Goal: Task Accomplishment & Management: Manage account settings

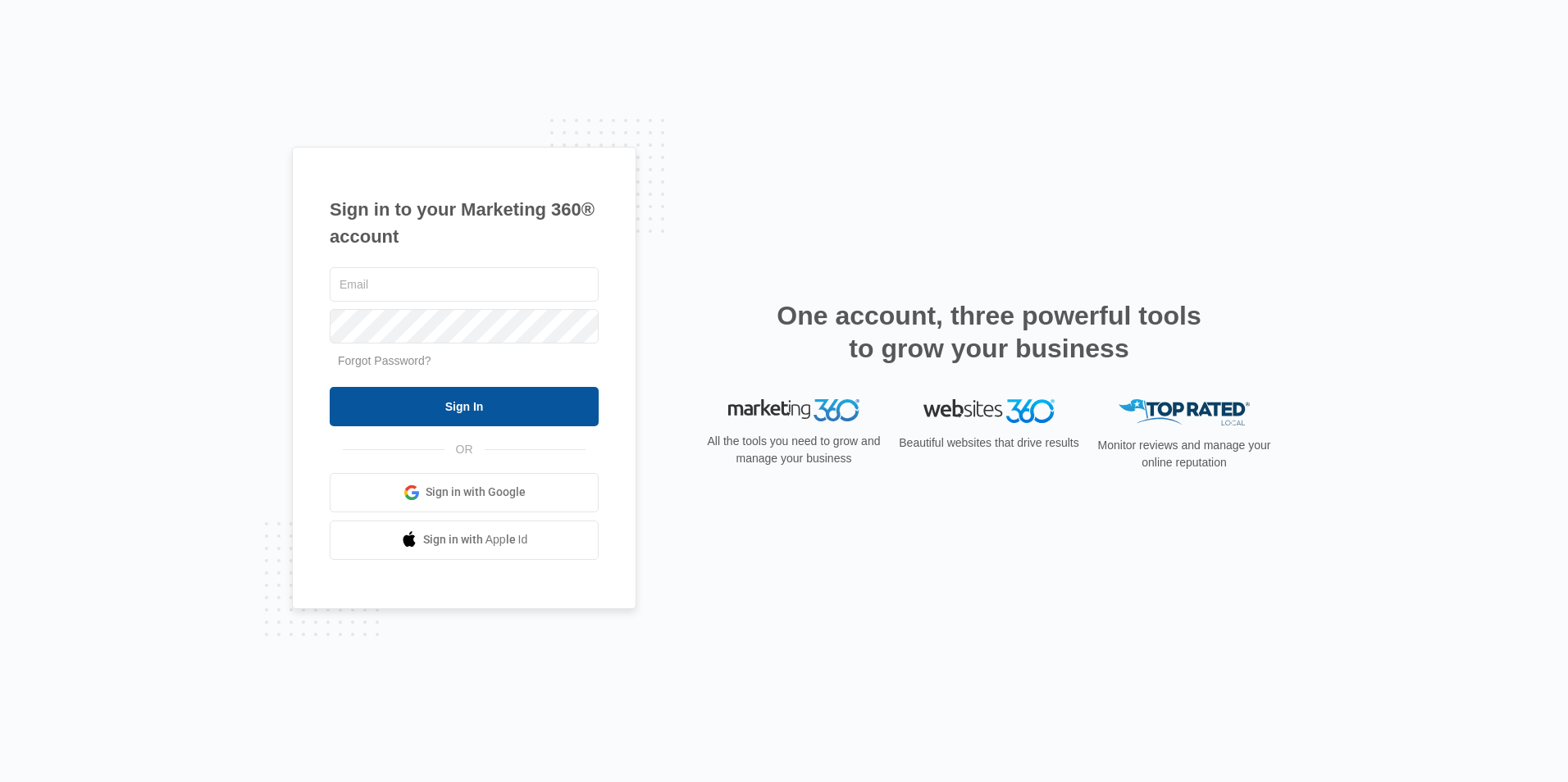
type input "[EMAIL_ADDRESS][DOMAIN_NAME]"
click at [434, 413] on input "Sign In" at bounding box center [464, 407] width 269 height 40
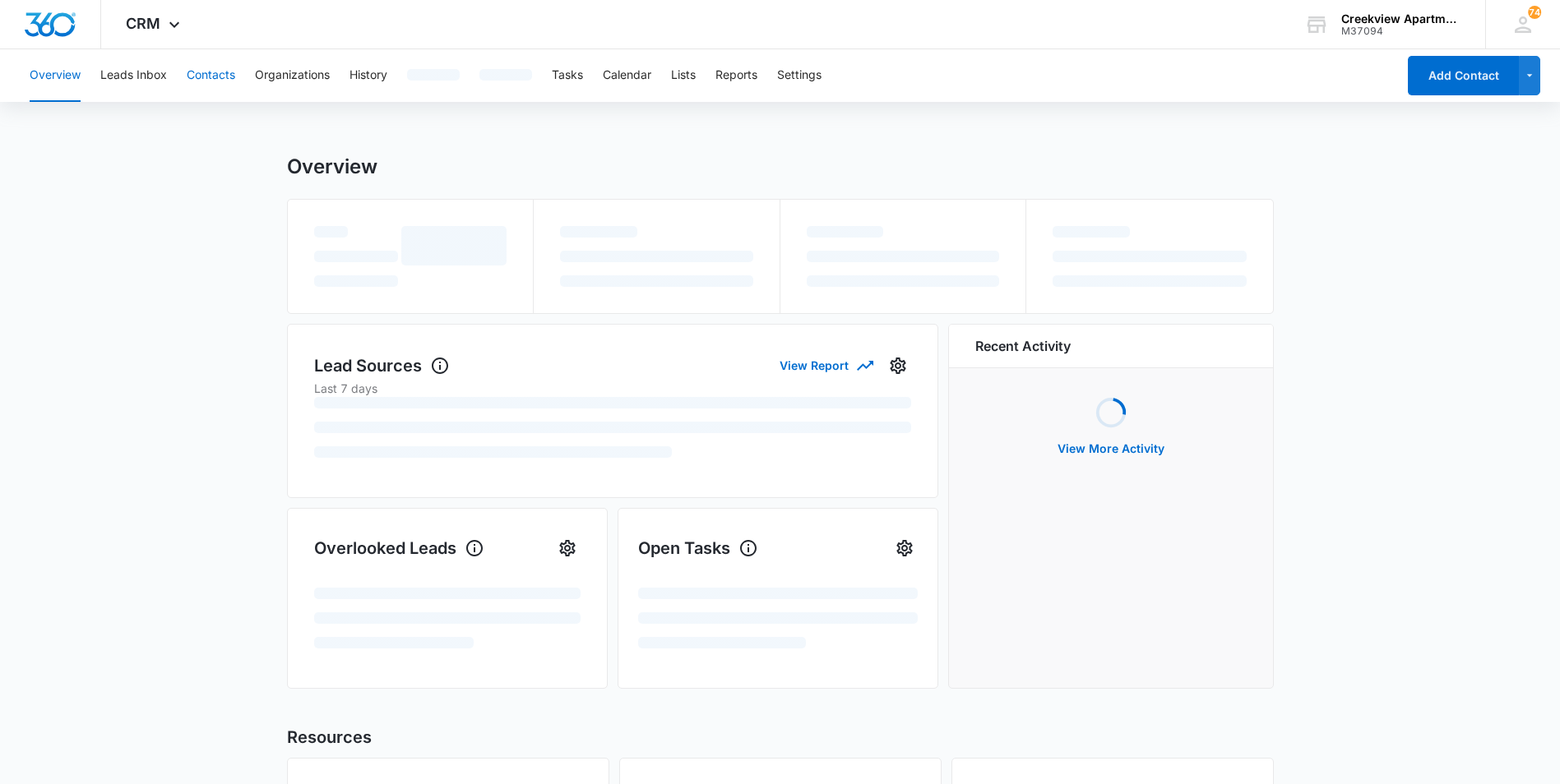
click at [204, 82] on button "Contacts" at bounding box center [211, 75] width 48 height 52
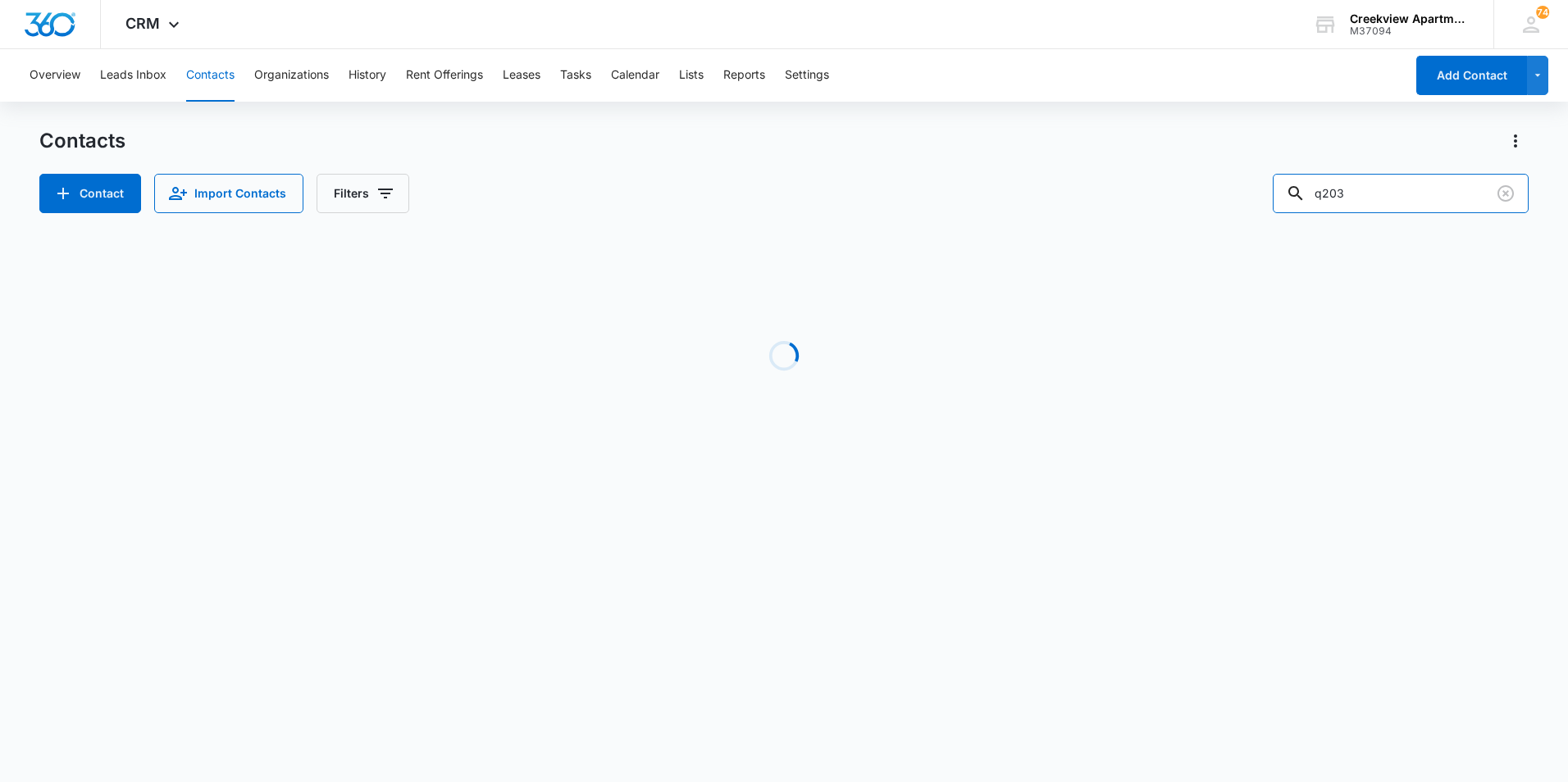
drag, startPoint x: 1360, startPoint y: 195, endPoint x: 1266, endPoint y: 196, distance: 94.0
click at [1266, 196] on div "Contact Import Contacts Filters q203" at bounding box center [784, 194] width 1489 height 40
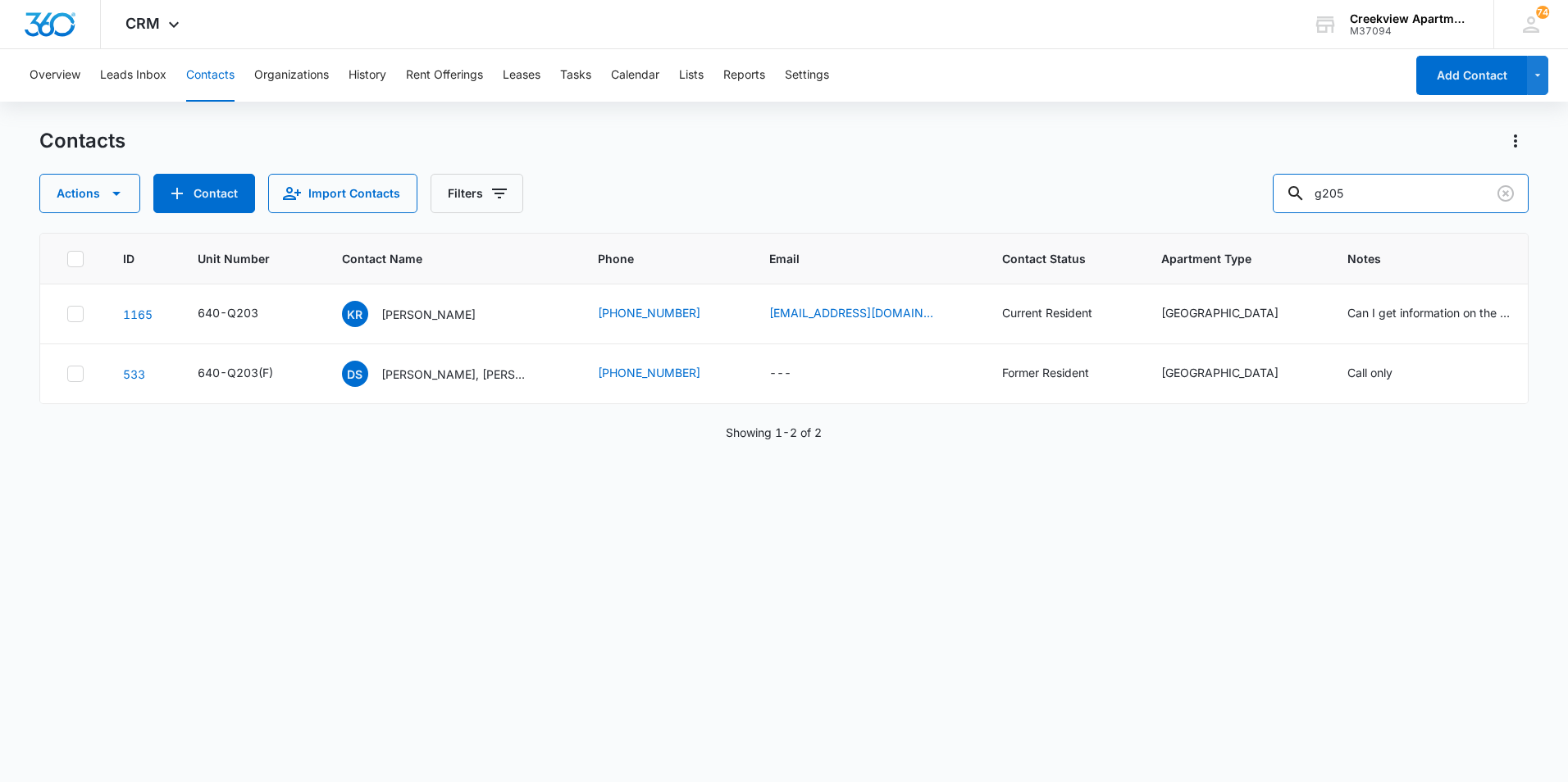
type input "g205"
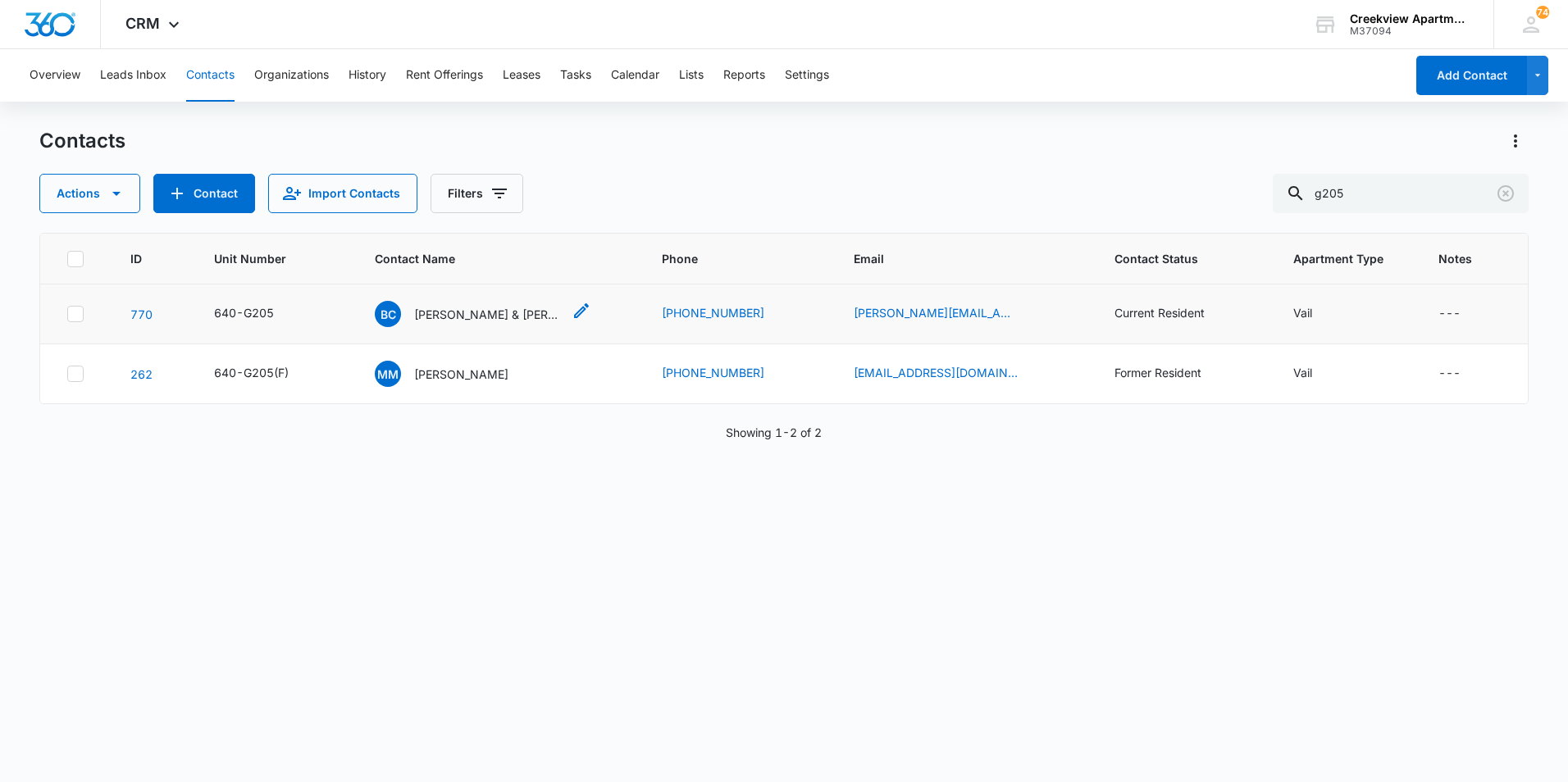
click at [495, 313] on p "[PERSON_NAME] & [PERSON_NAME]" at bounding box center [488, 314] width 147 height 17
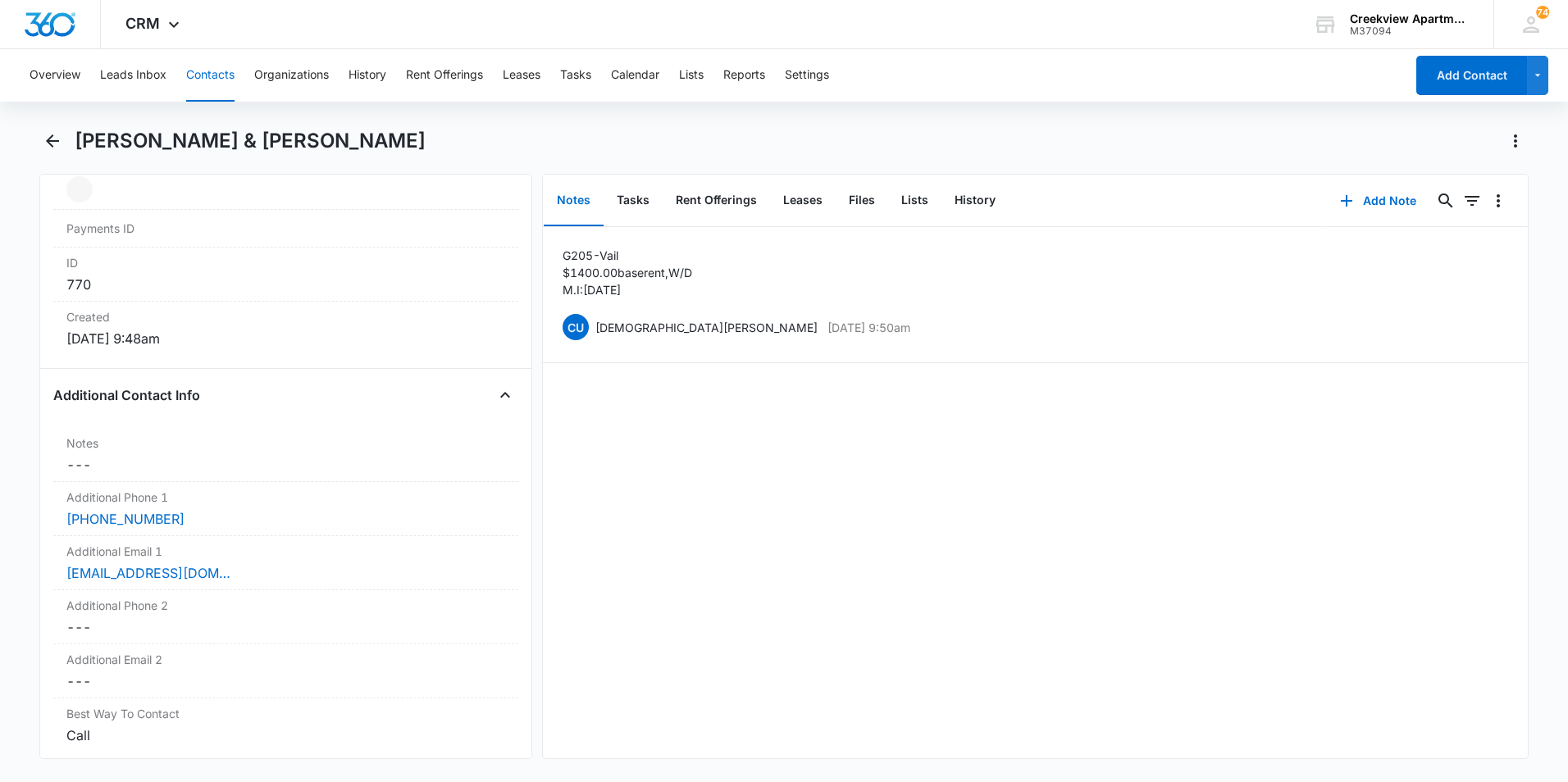
scroll to position [1066, 0]
